Goal: Find specific page/section: Find specific page/section

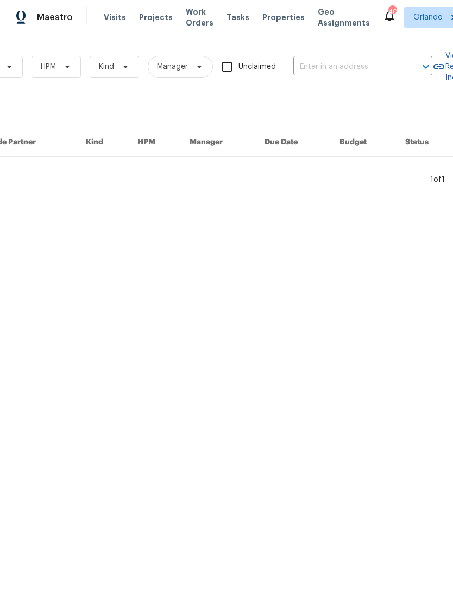
scroll to position [0, 179]
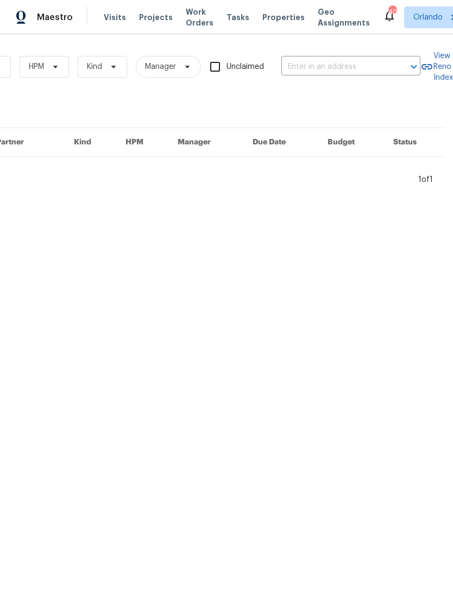
click at [341, 64] on input "text" at bounding box center [335, 67] width 109 height 17
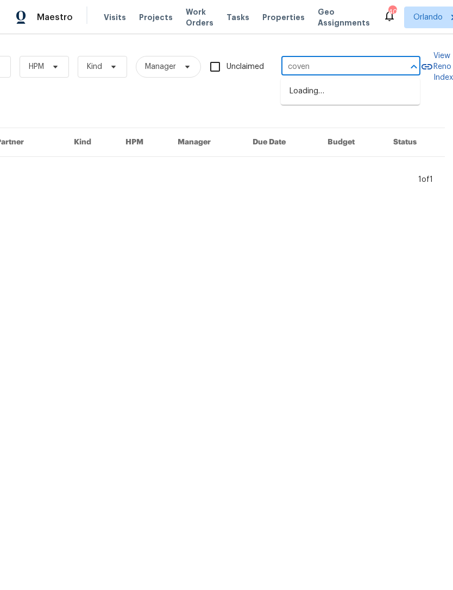
type input "covent"
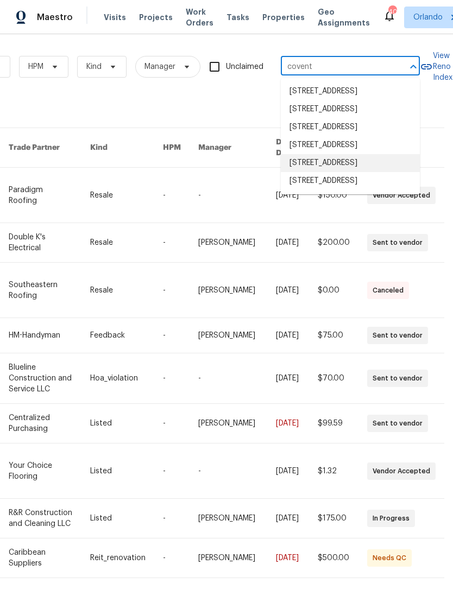
click at [372, 172] on li "281 Covent Gardens Pl, Deltona, FL 32725" at bounding box center [350, 163] width 139 height 18
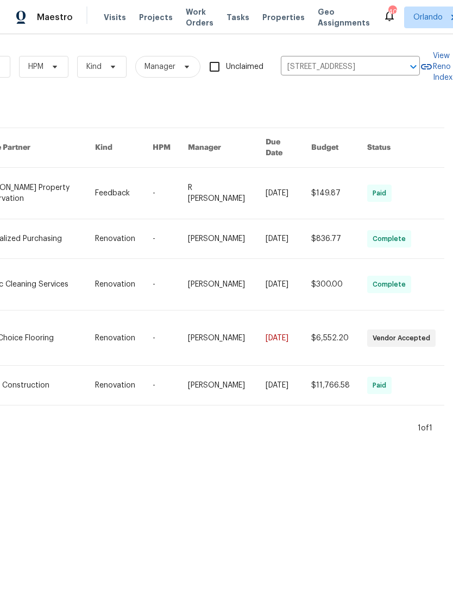
scroll to position [0, 179]
click at [354, 431] on div "Work Orders Vendor Status HPM Kind Manager Unclaimed 281 Covent Gardens Pl, Del…" at bounding box center [226, 238] width 453 height 408
click at [356, 431] on div "Work Orders Vendor Status HPM Kind Manager Unclaimed 281 Covent Gardens Pl, Del…" at bounding box center [226, 238] width 453 height 408
click at [367, 431] on div "Work Orders Vendor Status HPM Kind Manager Unclaimed 281 Covent Gardens Pl, Del…" at bounding box center [226, 238] width 453 height 408
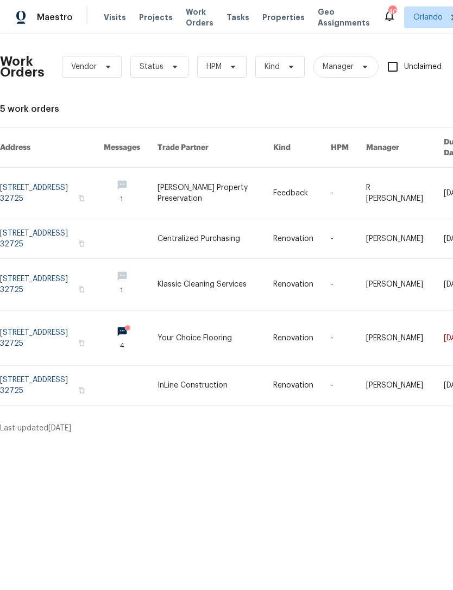
scroll to position [0, 0]
click at [42, 366] on link at bounding box center [52, 385] width 104 height 39
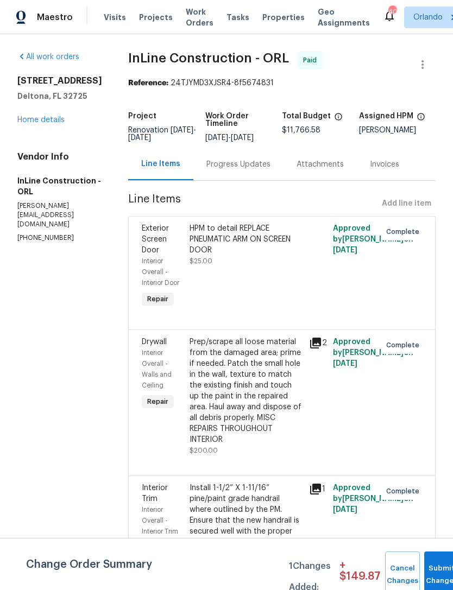
click at [47, 124] on link "Home details" at bounding box center [40, 120] width 47 height 8
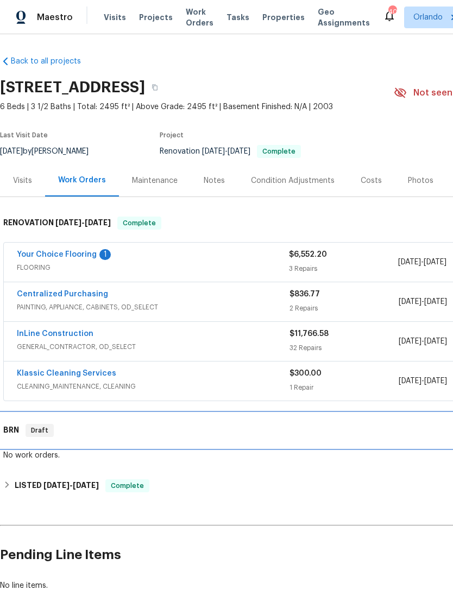
click at [15, 433] on h6 "BRN" at bounding box center [11, 430] width 16 height 13
click at [14, 437] on div "BRN Draft" at bounding box center [307, 430] width 614 height 35
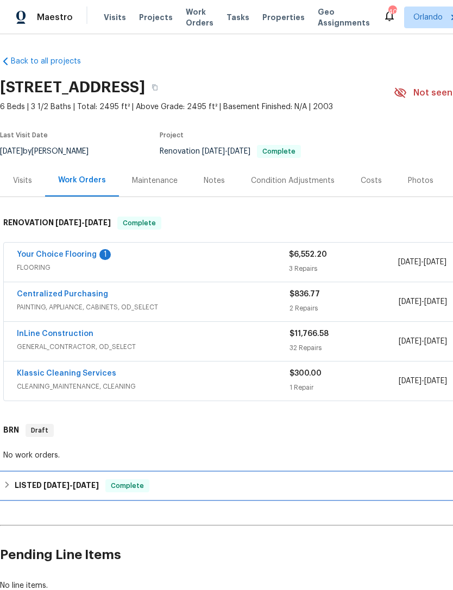
click at [71, 486] on span "7/2/25 - 7/7/25" at bounding box center [70, 486] width 55 height 8
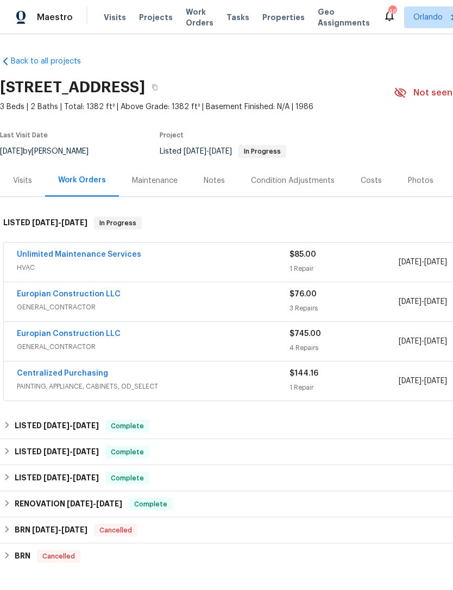
click at [18, 179] on div "Visits" at bounding box center [22, 180] width 19 height 11
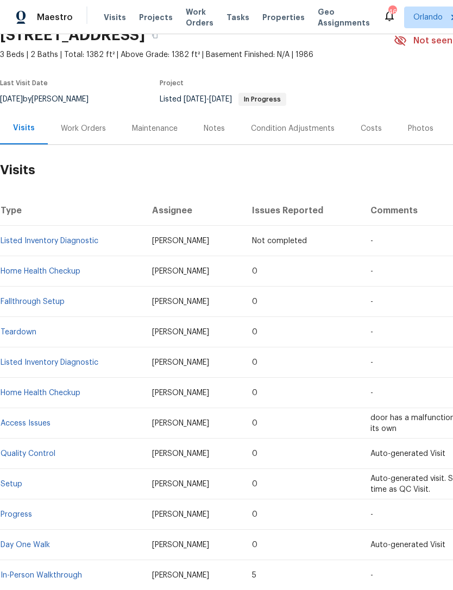
scroll to position [52, 0]
click at [29, 365] on link "Listed Inventory Diagnostic" at bounding box center [50, 364] width 98 height 8
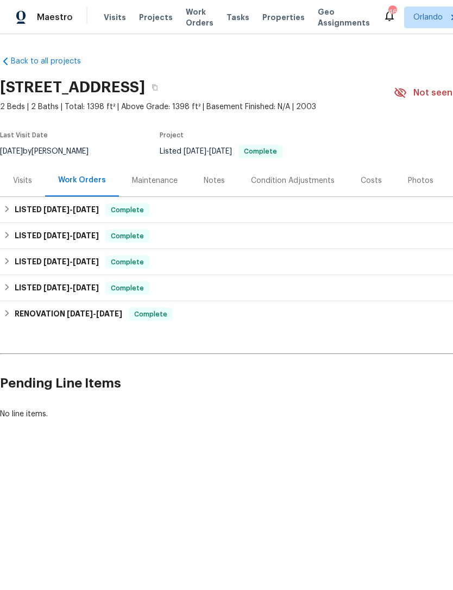
click at [20, 168] on div "Visits" at bounding box center [22, 181] width 45 height 32
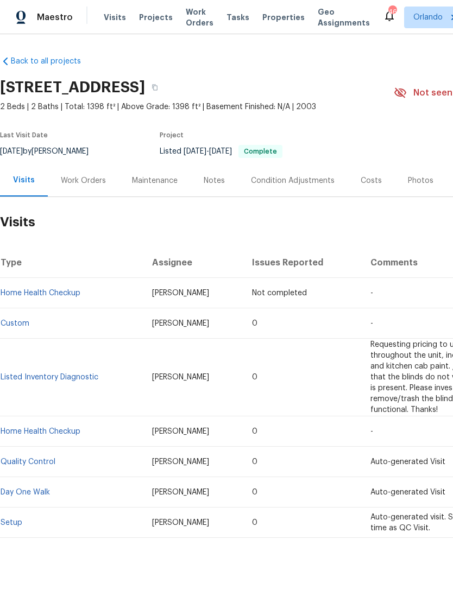
click at [18, 508] on td "Setup" at bounding box center [71, 523] width 143 height 30
click at [16, 519] on link "Setup" at bounding box center [12, 523] width 22 height 8
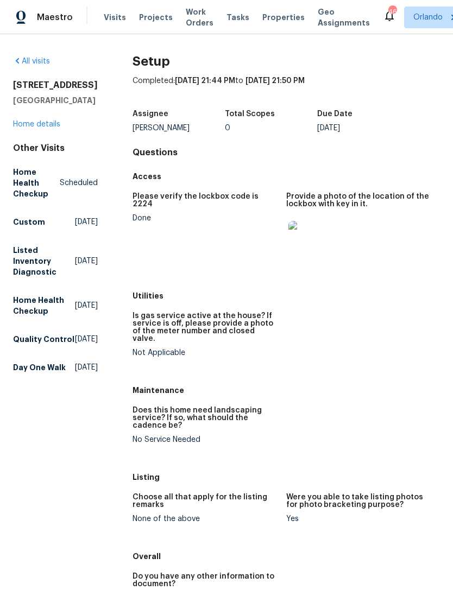
click at [22, 60] on link "All visits" at bounding box center [31, 62] width 37 height 8
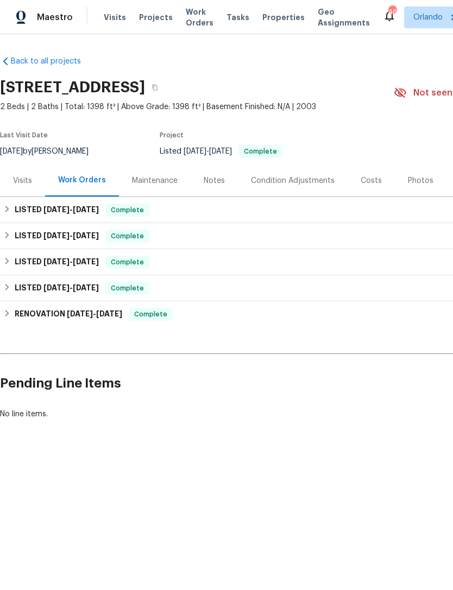
click at [22, 186] on div "Visits" at bounding box center [22, 180] width 19 height 11
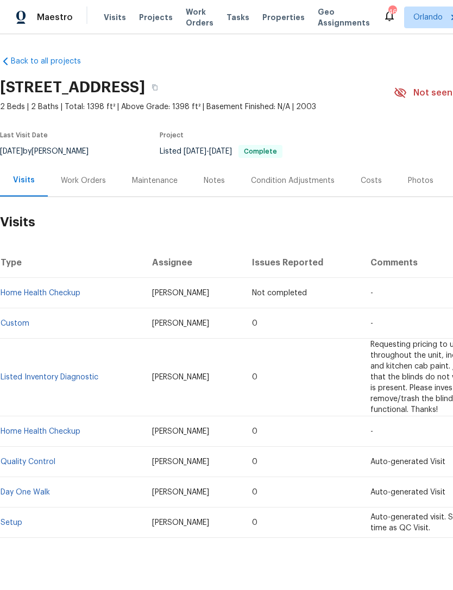
click at [35, 489] on link "Day One Walk" at bounding box center [25, 493] width 49 height 8
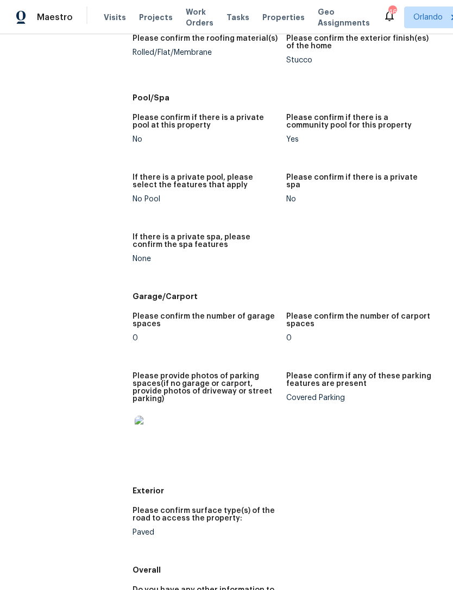
scroll to position [1463, 0]
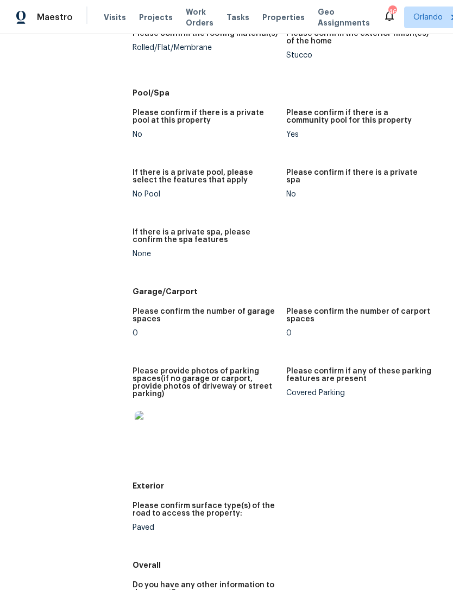
click at [144, 411] on img at bounding box center [152, 428] width 35 height 35
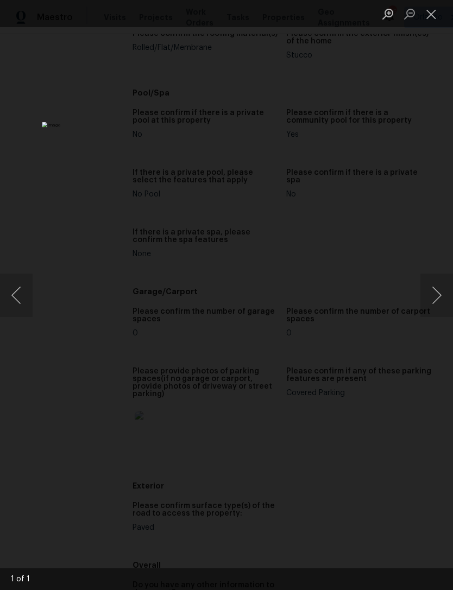
click at [308, 411] on img "Lightbox" at bounding box center [175, 295] width 266 height 346
